Goal: Task Accomplishment & Management: Complete application form

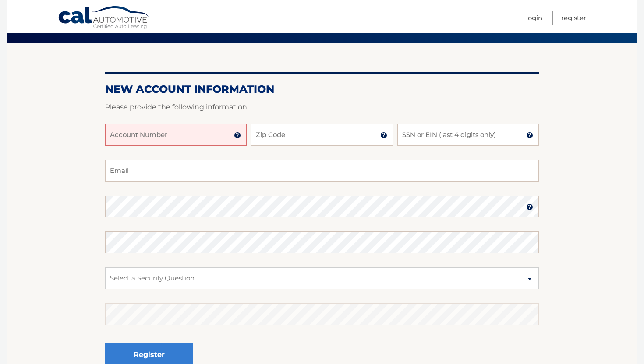
scroll to position [61, 0]
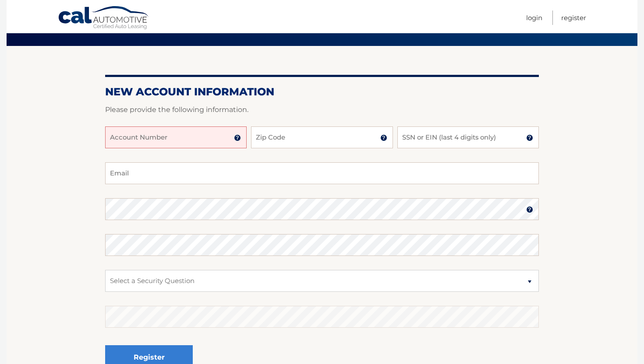
click at [237, 139] on img at bounding box center [237, 137] width 7 height 7
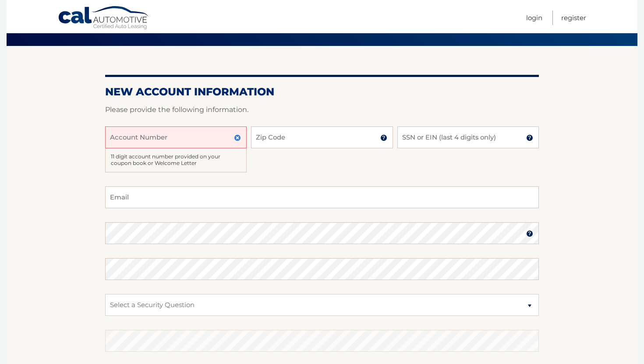
click at [165, 142] on input "Account Number" at bounding box center [175, 138] width 141 height 22
type input "44455972328"
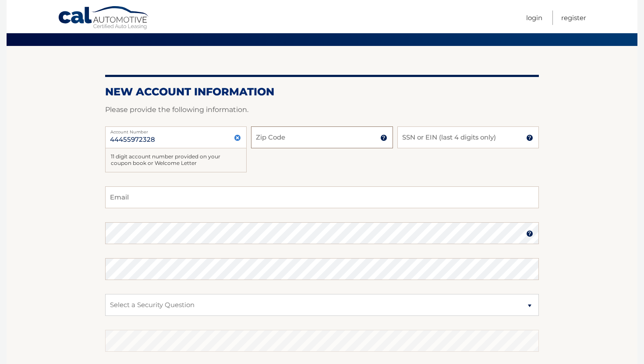
click at [269, 142] on input "Zip Code" at bounding box center [321, 138] width 141 height 22
type input "11727"
click at [415, 142] on input "SSN or EIN (last 4 digits only)" at bounding box center [467, 138] width 141 height 22
type input "6733"
click at [320, 192] on input "Email" at bounding box center [321, 198] width 433 height 22
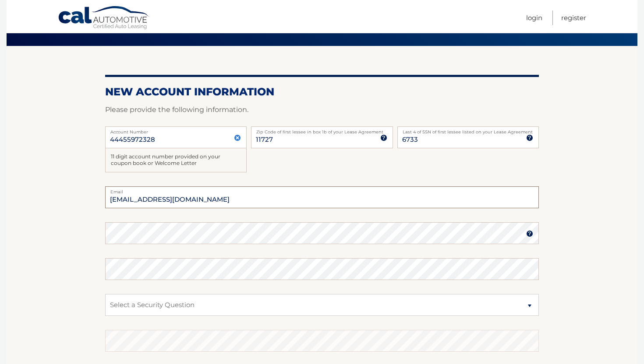
type input "mmdonnelly0831@gmail.com"
click at [297, 312] on select "Select a Security Question What was the name of your elementary school? What is…" at bounding box center [321, 305] width 433 height 22
select select "2"
click at [619, 262] on section "New Account Information Please provide the following information. 44455972328 A…" at bounding box center [322, 229] width 630 height 366
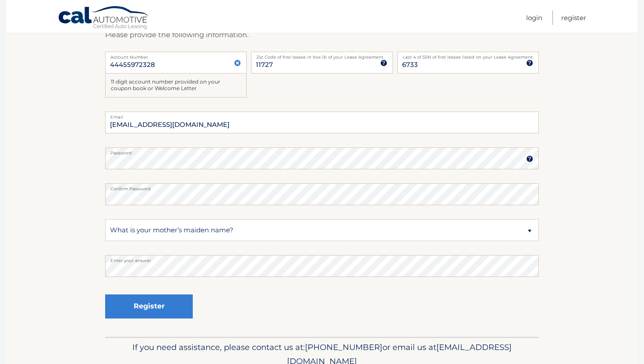
scroll to position [147, 0]
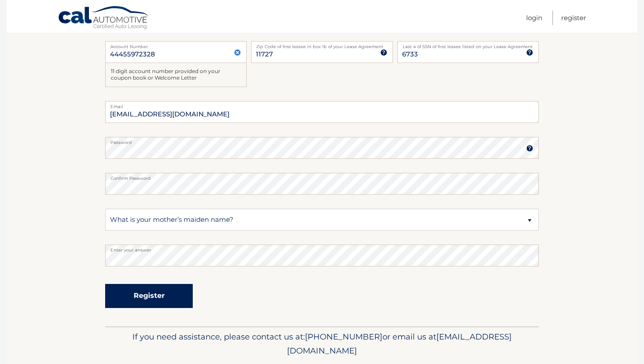
click at [174, 290] on button "Register" at bounding box center [149, 296] width 88 height 24
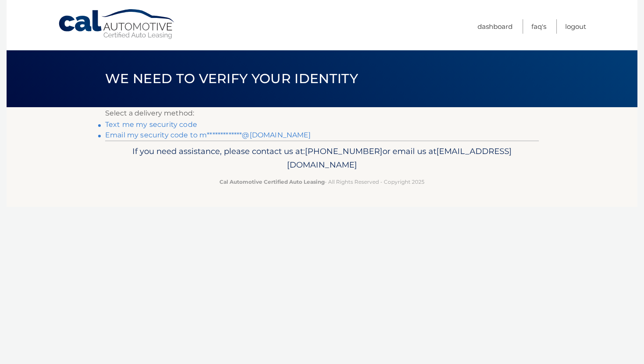
click at [171, 123] on link "Text me my security code" at bounding box center [151, 124] width 92 height 8
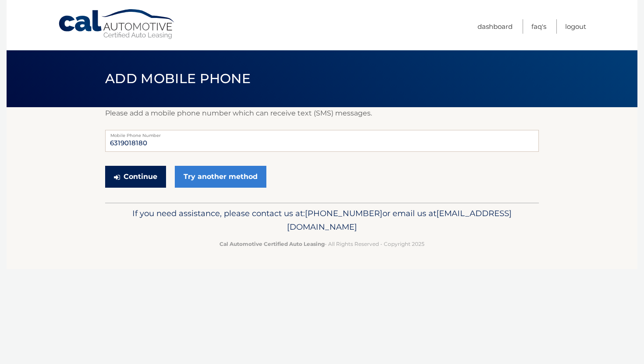
click at [130, 180] on button "Continue" at bounding box center [135, 177] width 61 height 22
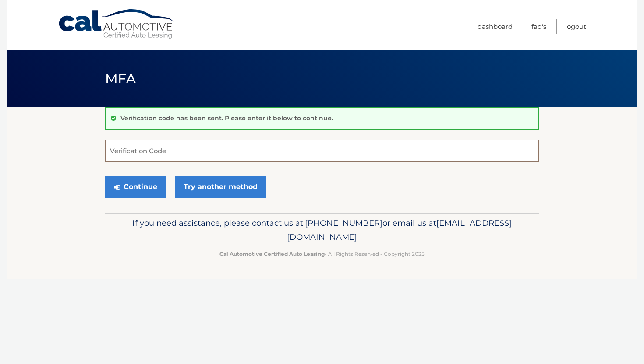
click at [172, 149] on input "Verification Code" at bounding box center [321, 151] width 433 height 22
type input "042246"
click at [144, 192] on button "Continue" at bounding box center [135, 187] width 61 height 22
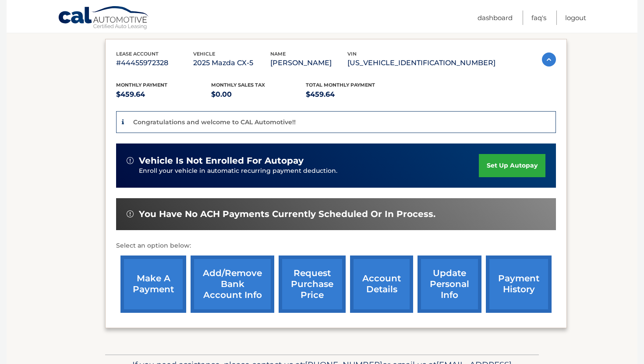
scroll to position [134, 0]
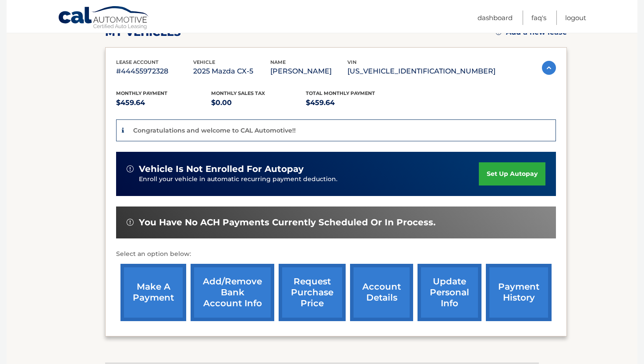
click at [503, 175] on link "set up autopay" at bounding box center [512, 173] width 67 height 23
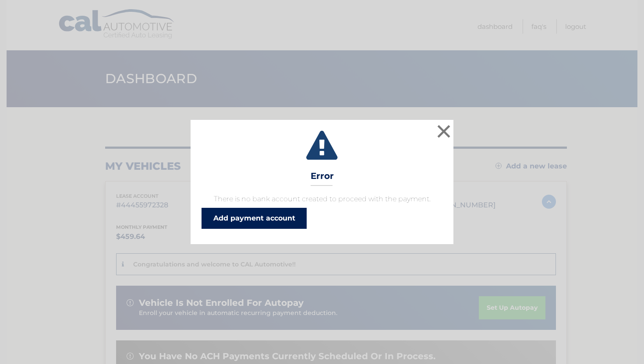
click at [274, 220] on link "Add payment account" at bounding box center [253, 218] width 105 height 21
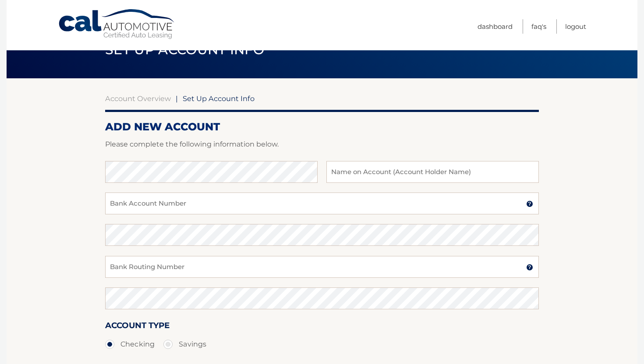
scroll to position [34, 0]
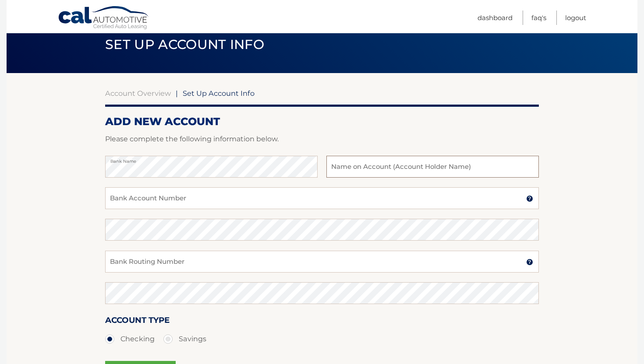
click at [418, 170] on input "text" at bounding box center [432, 167] width 212 height 22
type input "Megan Donnelly"
click at [242, 205] on input "Bank Account Number" at bounding box center [321, 198] width 433 height 22
type input "9984187717"
click at [243, 253] on input "Bank Routing Number" at bounding box center [321, 262] width 433 height 22
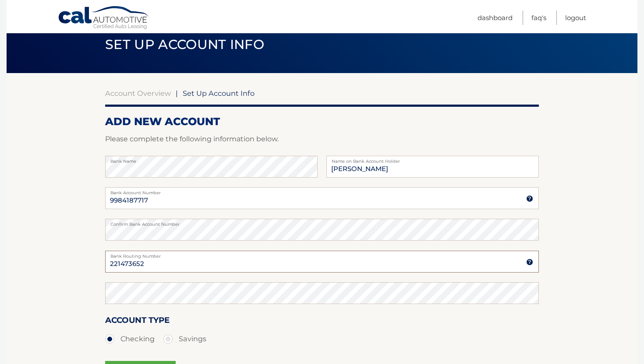
type input "221473652"
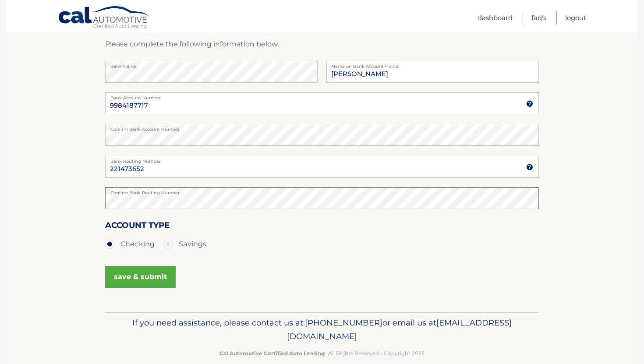
scroll to position [144, 0]
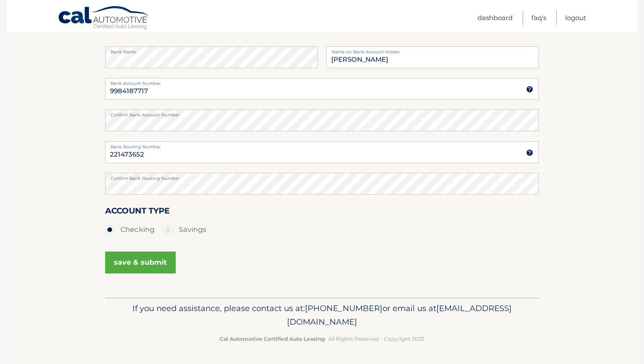
click at [142, 265] on button "save & submit" at bounding box center [140, 263] width 70 height 22
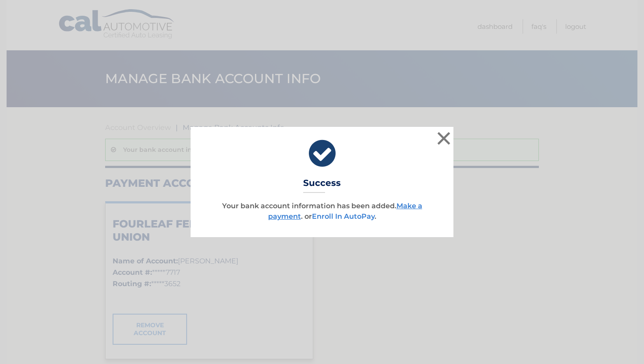
click at [335, 217] on link "Enroll In AutoPay" at bounding box center [343, 216] width 63 height 8
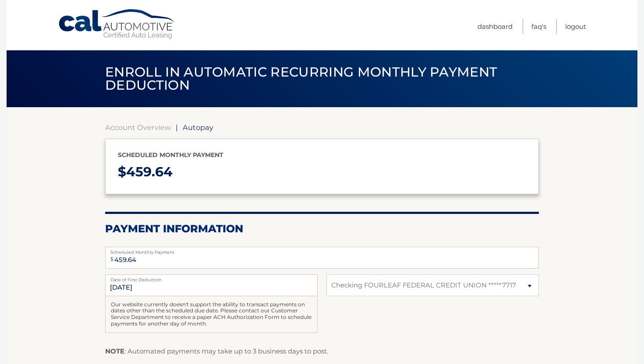
select select "MjE2ZGM1NDUtOGU0ZC00ZTA0LWFkYWEtYWZkOTdlMzA4NGNj"
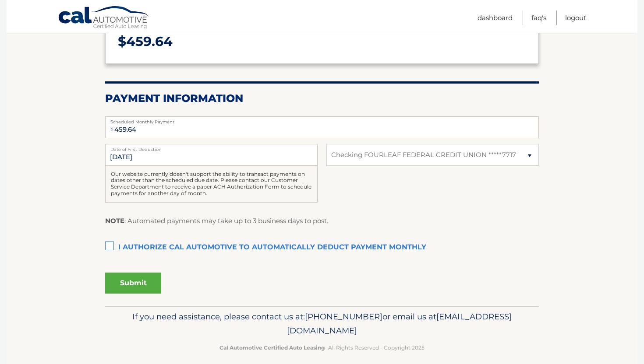
scroll to position [139, 0]
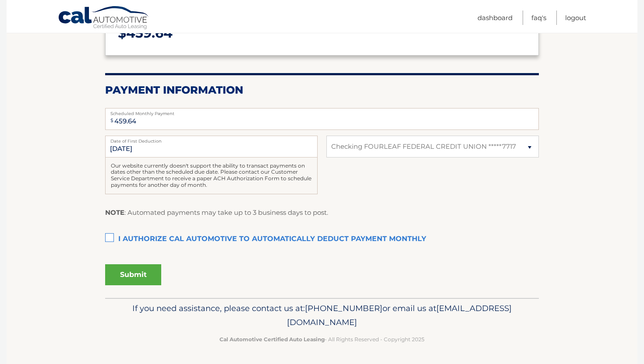
click at [109, 237] on label "I authorize cal automotive to automatically deduct payment monthly This checkbo…" at bounding box center [321, 240] width 433 height 18
click at [0, 0] on input "I authorize cal automotive to automatically deduct payment monthly This checkbo…" at bounding box center [0, 0] width 0 height 0
click at [134, 280] on button "Submit" at bounding box center [133, 274] width 56 height 21
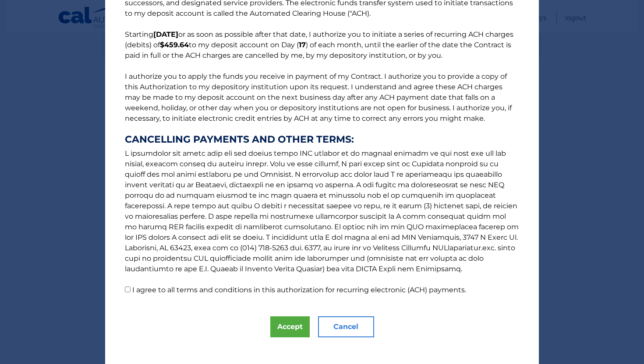
scroll to position [60, 0]
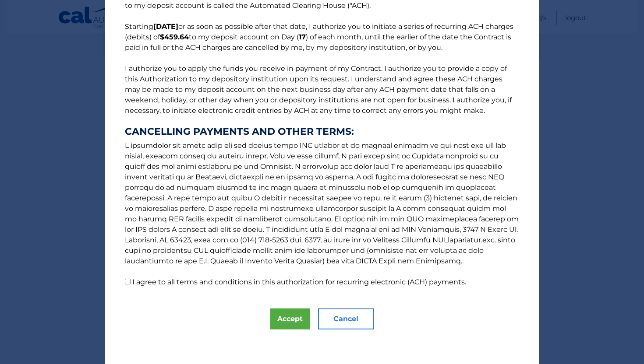
click at [127, 281] on input "I agree to all terms and conditions in this authorization for recurring electro…" at bounding box center [128, 282] width 6 height 6
checkbox input "true"
click at [290, 319] on button "Accept" at bounding box center [289, 319] width 39 height 21
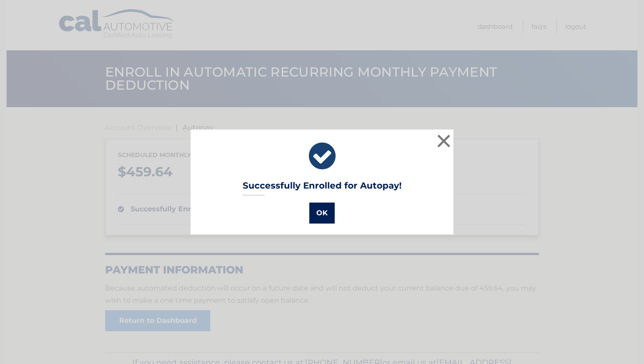
click at [320, 215] on button "OK" at bounding box center [321, 213] width 25 height 21
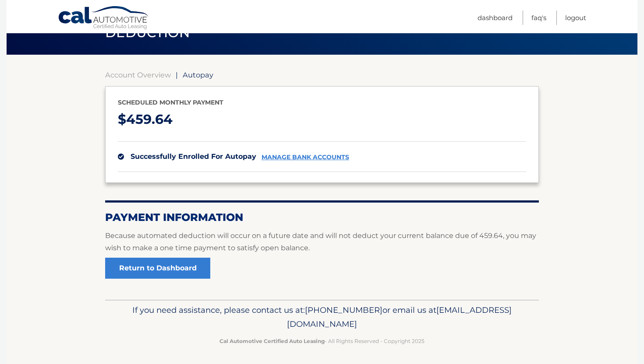
scroll to position [55, 0]
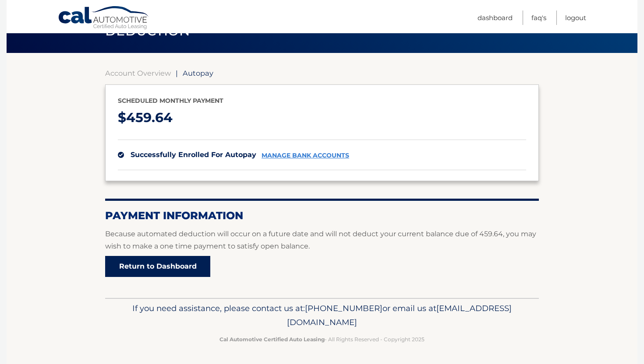
click at [142, 264] on link "Return to Dashboard" at bounding box center [157, 266] width 105 height 21
